Goal: Task Accomplishment & Management: Manage account settings

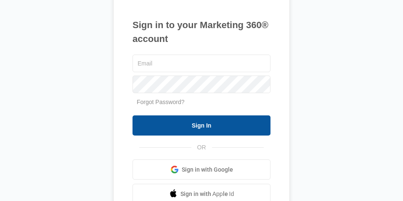
type input "[EMAIL_ADDRESS][DOMAIN_NAME]"
click at [218, 127] on input "Sign In" at bounding box center [201, 126] width 138 height 20
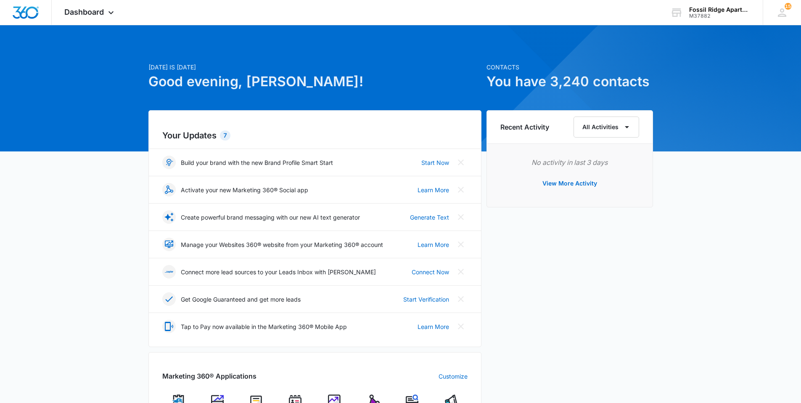
click at [292, 184] on img at bounding box center [295, 400] width 13 height 13
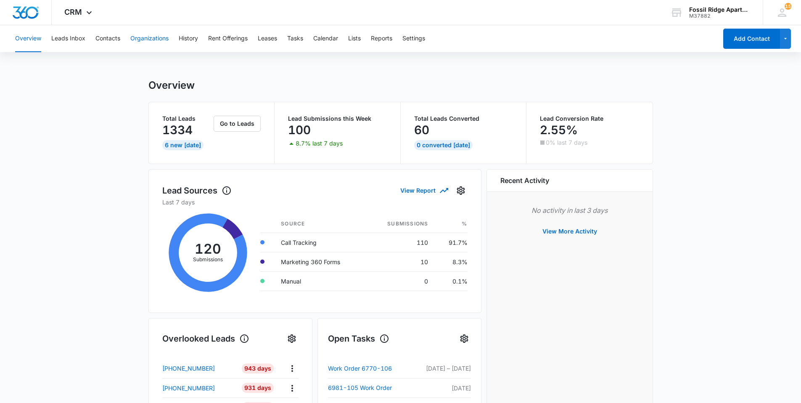
click at [139, 37] on button "Organizations" at bounding box center [149, 38] width 38 height 27
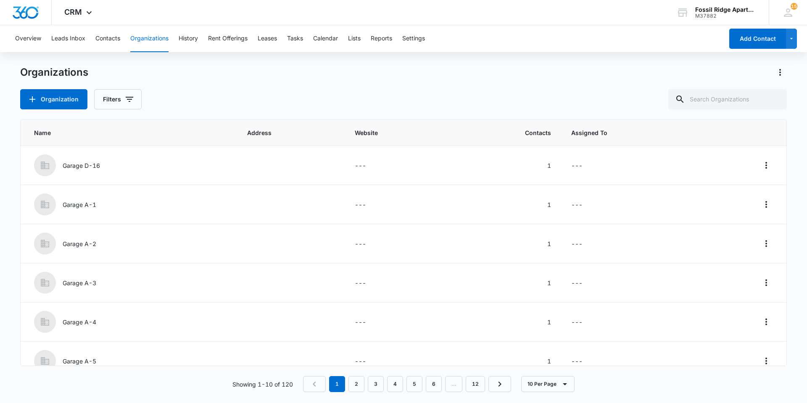
click at [144, 40] on button "Organizations" at bounding box center [149, 38] width 38 height 27
click at [101, 35] on button "Contacts" at bounding box center [107, 38] width 25 height 27
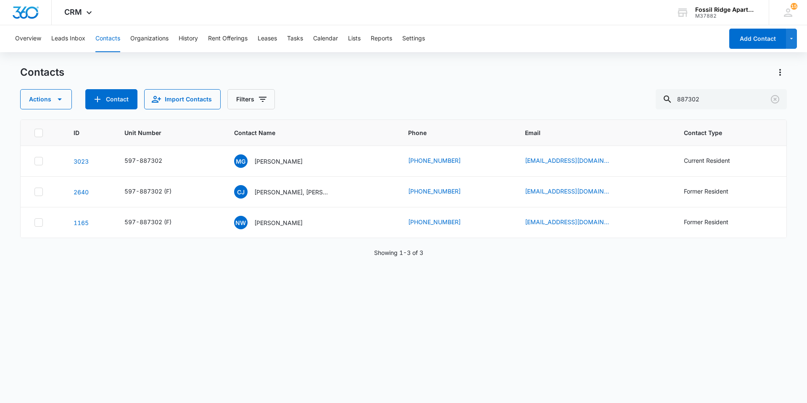
click at [105, 40] on button "Contacts" at bounding box center [107, 38] width 25 height 27
click at [105, 38] on button "Contacts" at bounding box center [107, 38] width 25 height 27
click at [146, 41] on button "Organizations" at bounding box center [149, 38] width 38 height 27
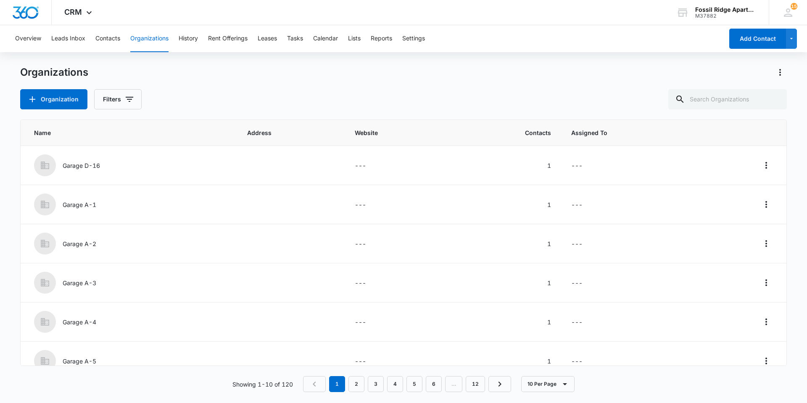
scroll to position [171, 0]
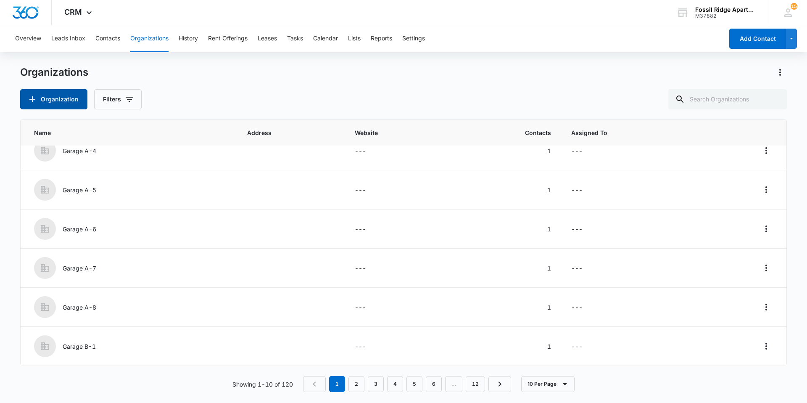
click at [33, 98] on icon "button" at bounding box center [32, 99] width 10 height 10
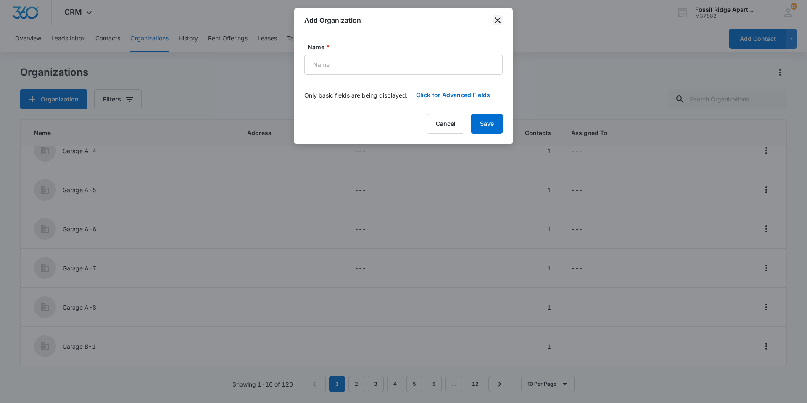
drag, startPoint x: 500, startPoint y: 23, endPoint x: 439, endPoint y: 22, distance: 61.0
click at [402, 24] on icon "close" at bounding box center [498, 20] width 10 height 10
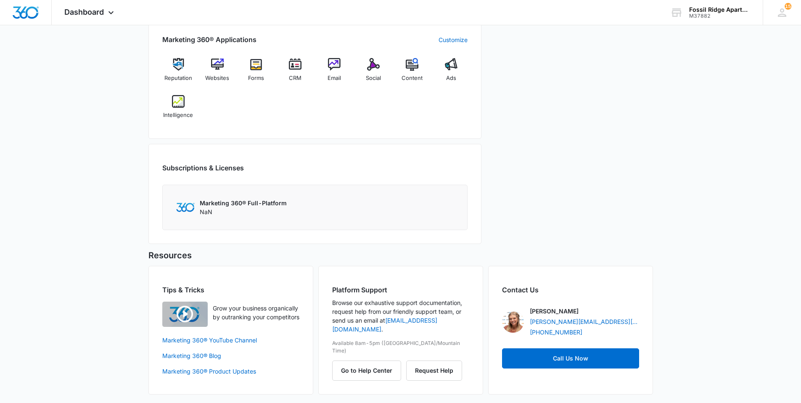
scroll to position [294, 0]
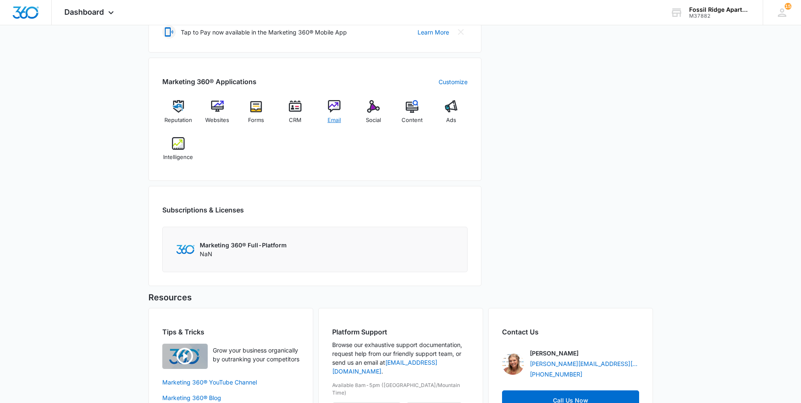
click at [336, 104] on img at bounding box center [334, 106] width 13 height 13
